Goal: Share content

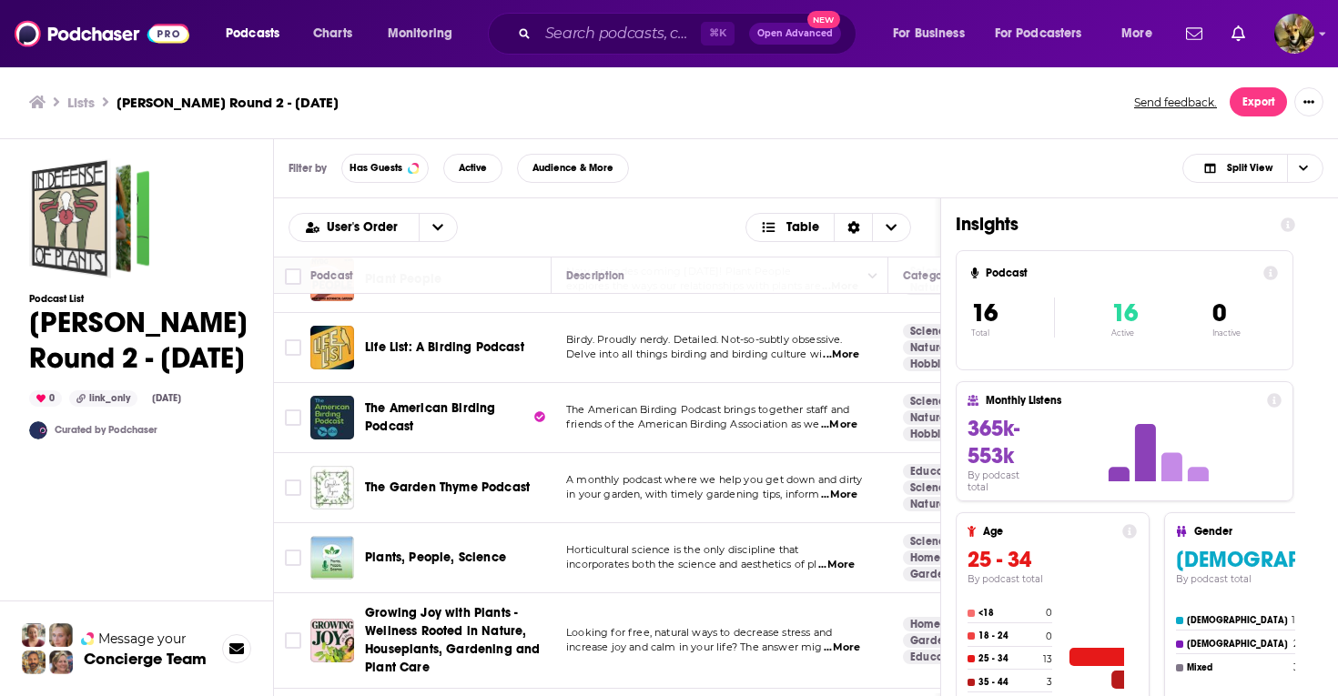
scroll to position [665, 0]
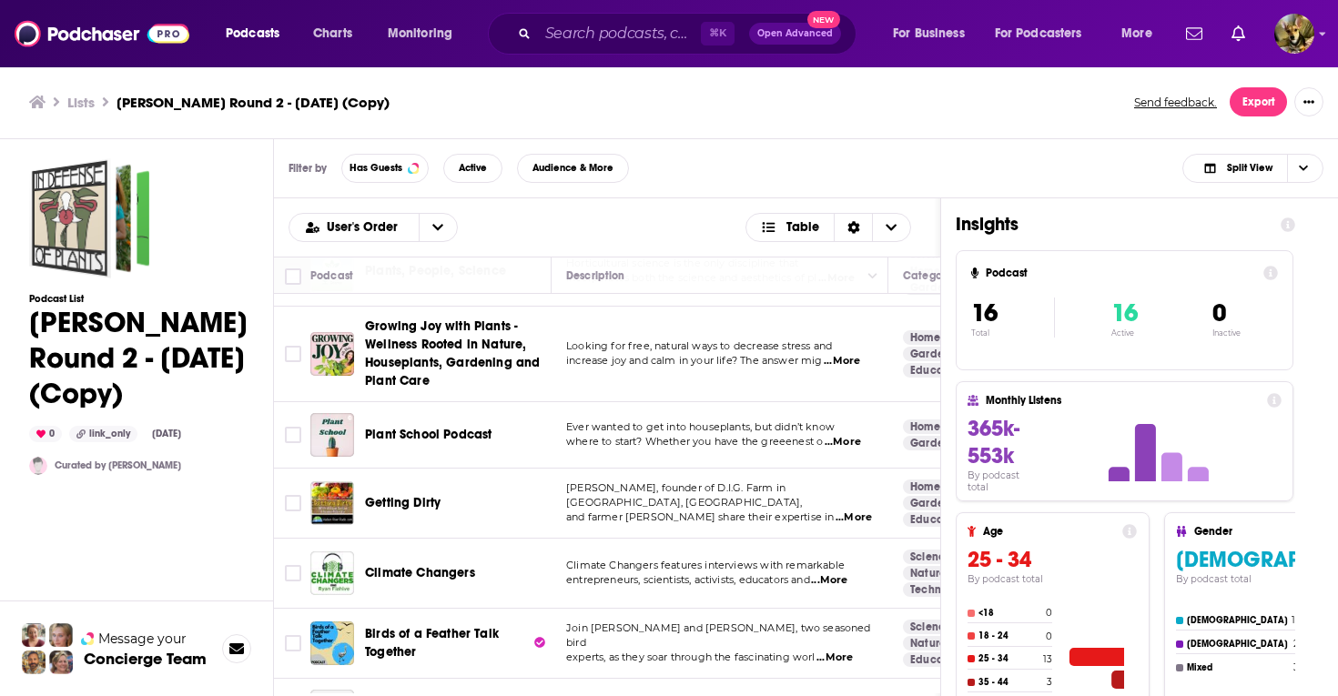
scroll to position [732, 0]
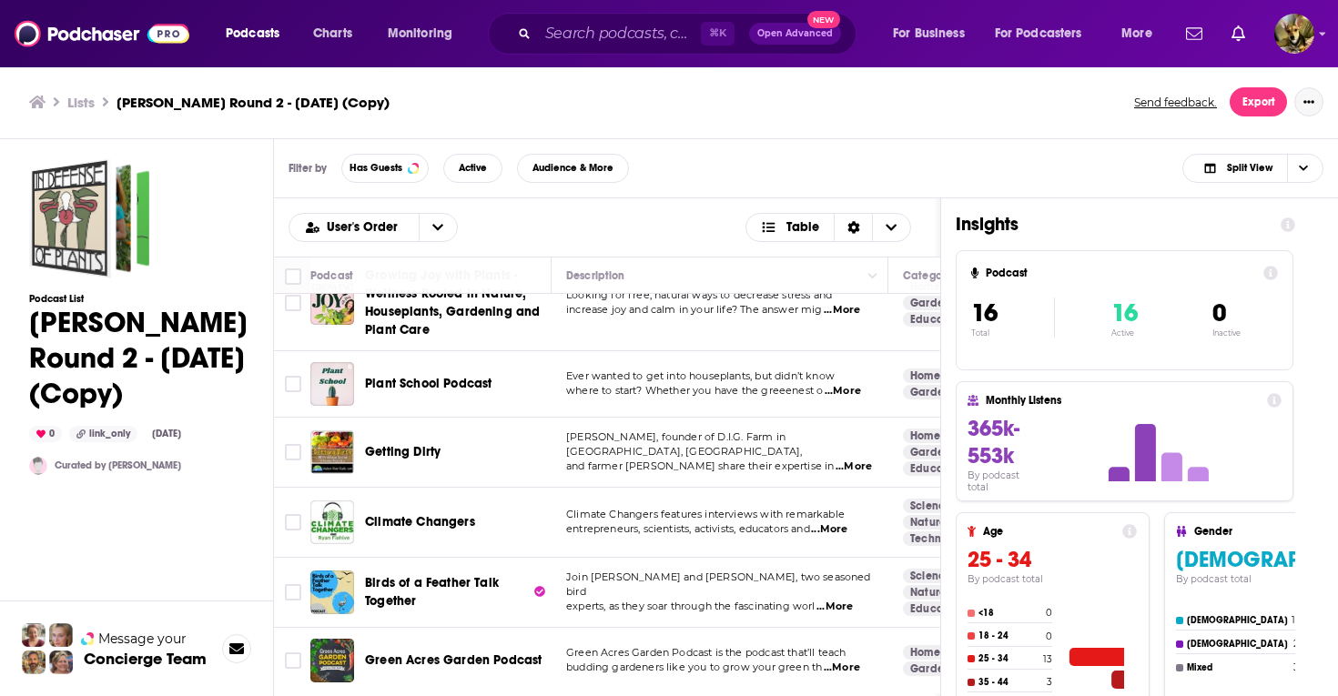
click at [1310, 100] on icon "Show More Button" at bounding box center [1308, 101] width 11 height 11
click at [1209, 250] on button "Share" at bounding box center [1247, 246] width 175 height 34
click at [1313, 176] on icon "Show additional menu" at bounding box center [1316, 174] width 36 height 15
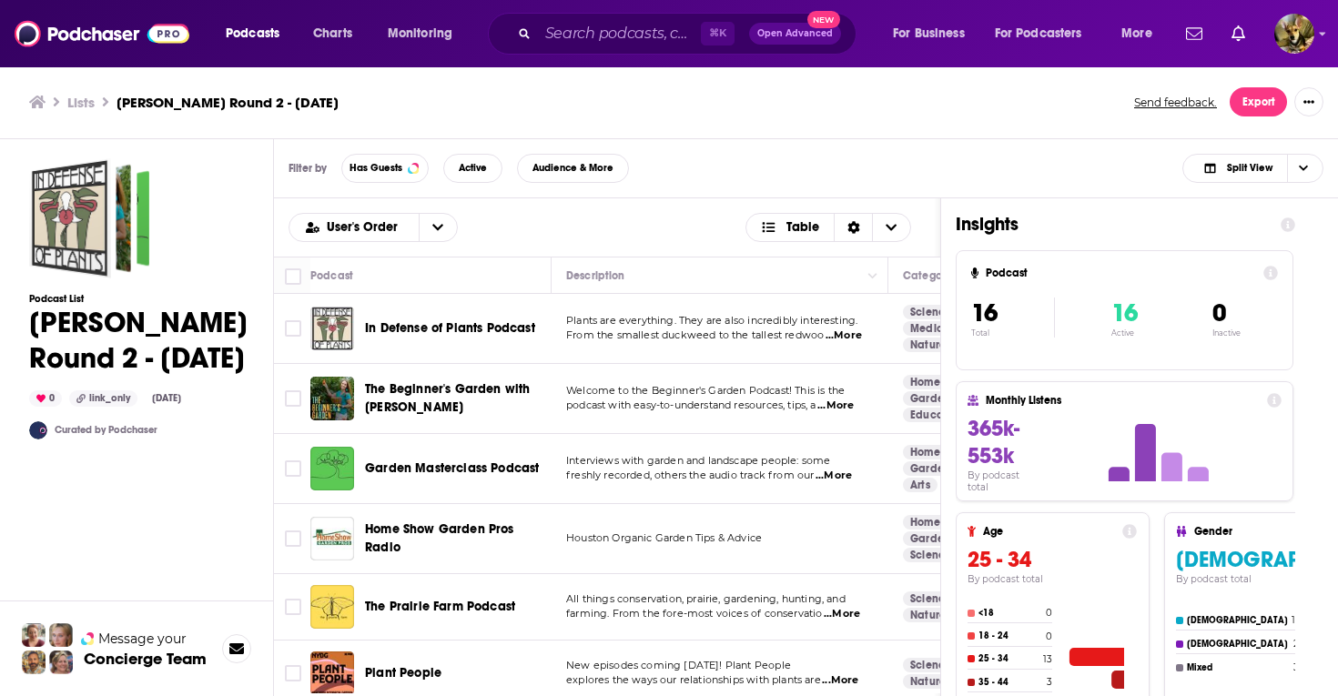
scroll to position [58, 0]
